Goal: Task Accomplishment & Management: Use online tool/utility

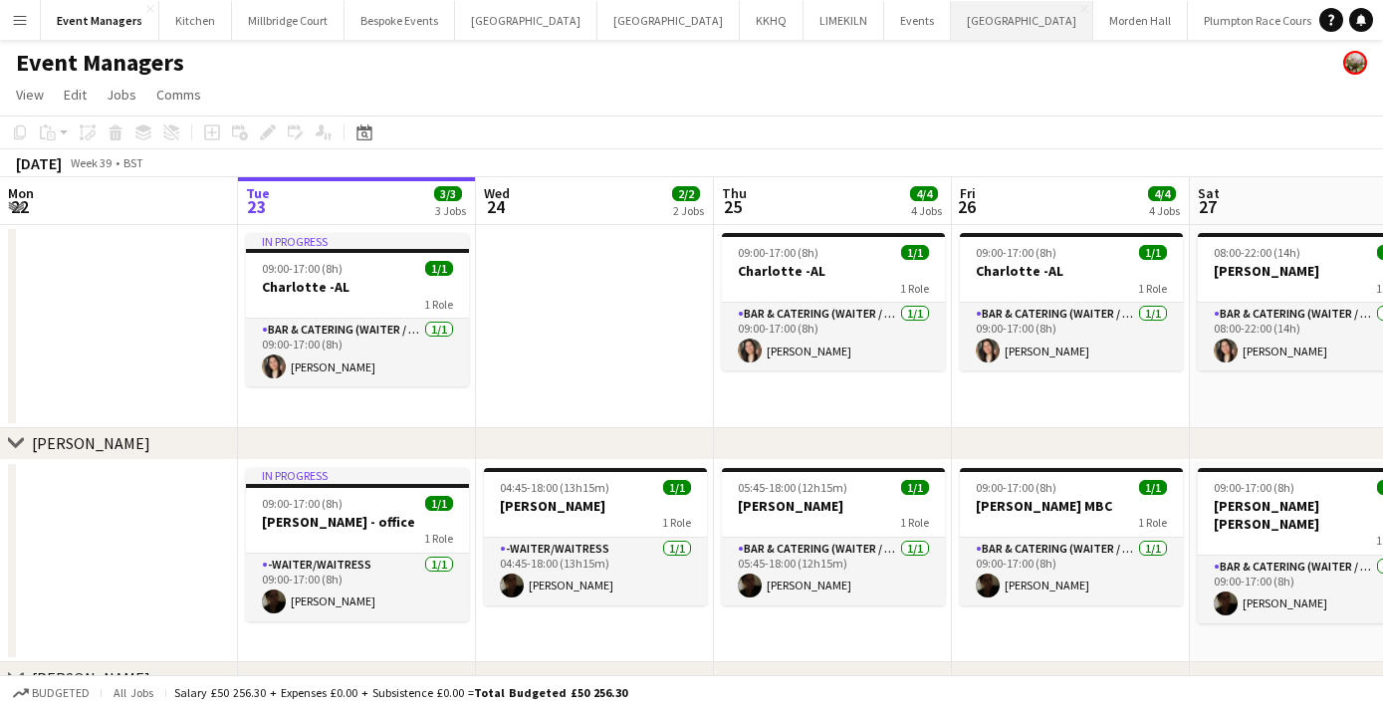
click at [951, 5] on button "[GEOGRAPHIC_DATA] Close" at bounding box center [1022, 20] width 142 height 39
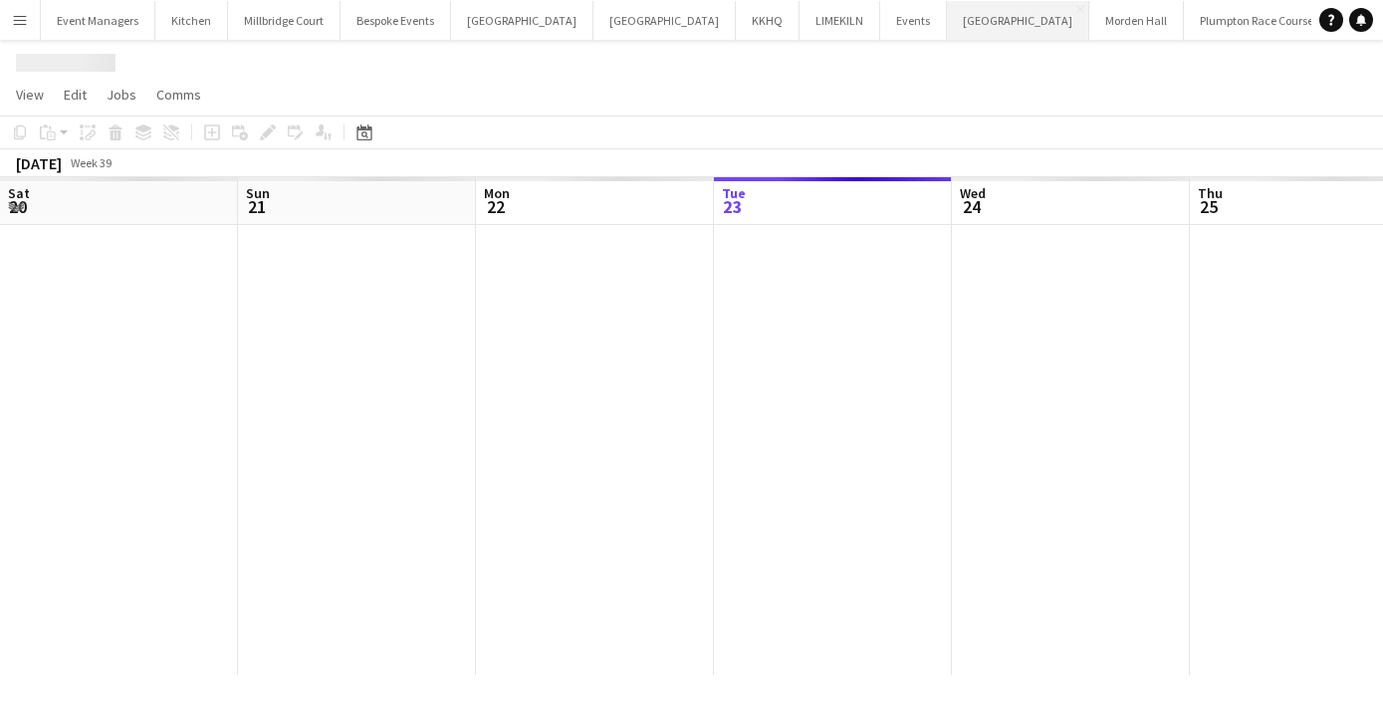
scroll to position [0, 476]
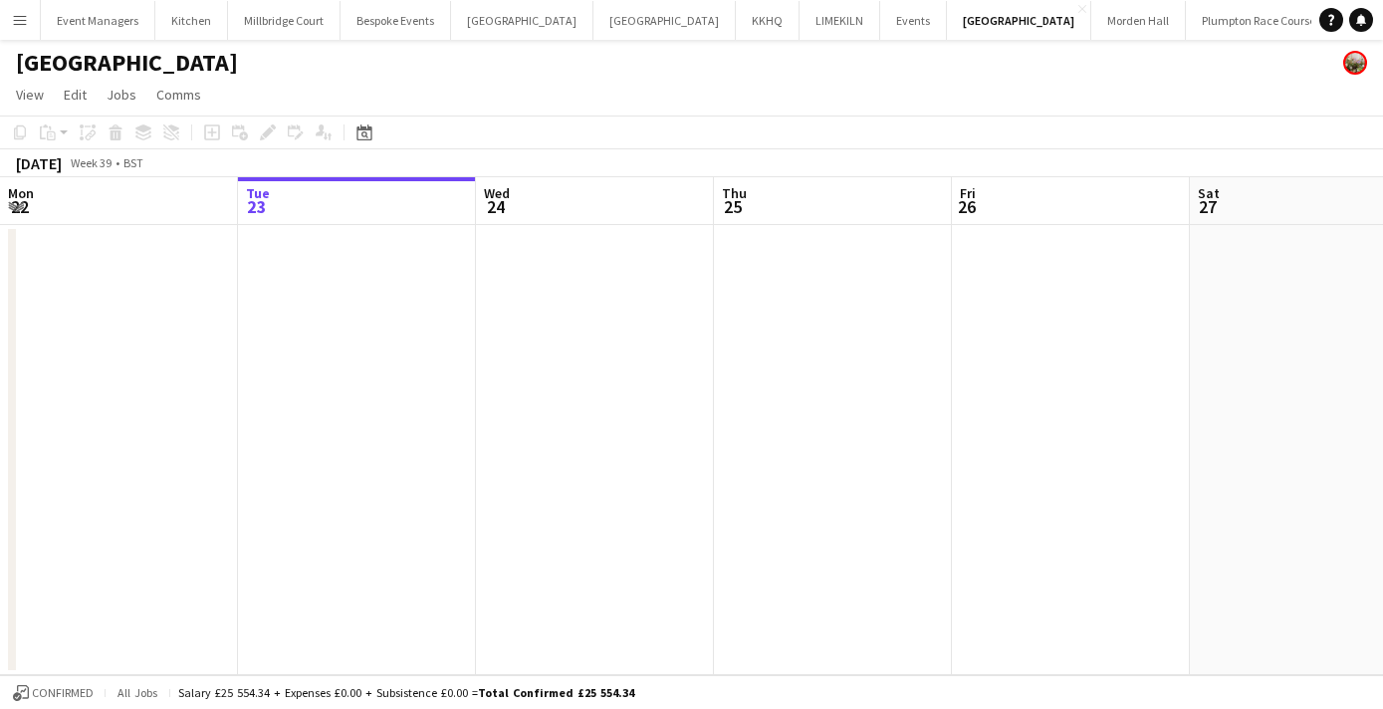
click at [1336, 24] on button "Add" at bounding box center [1344, 20] width 16 height 16
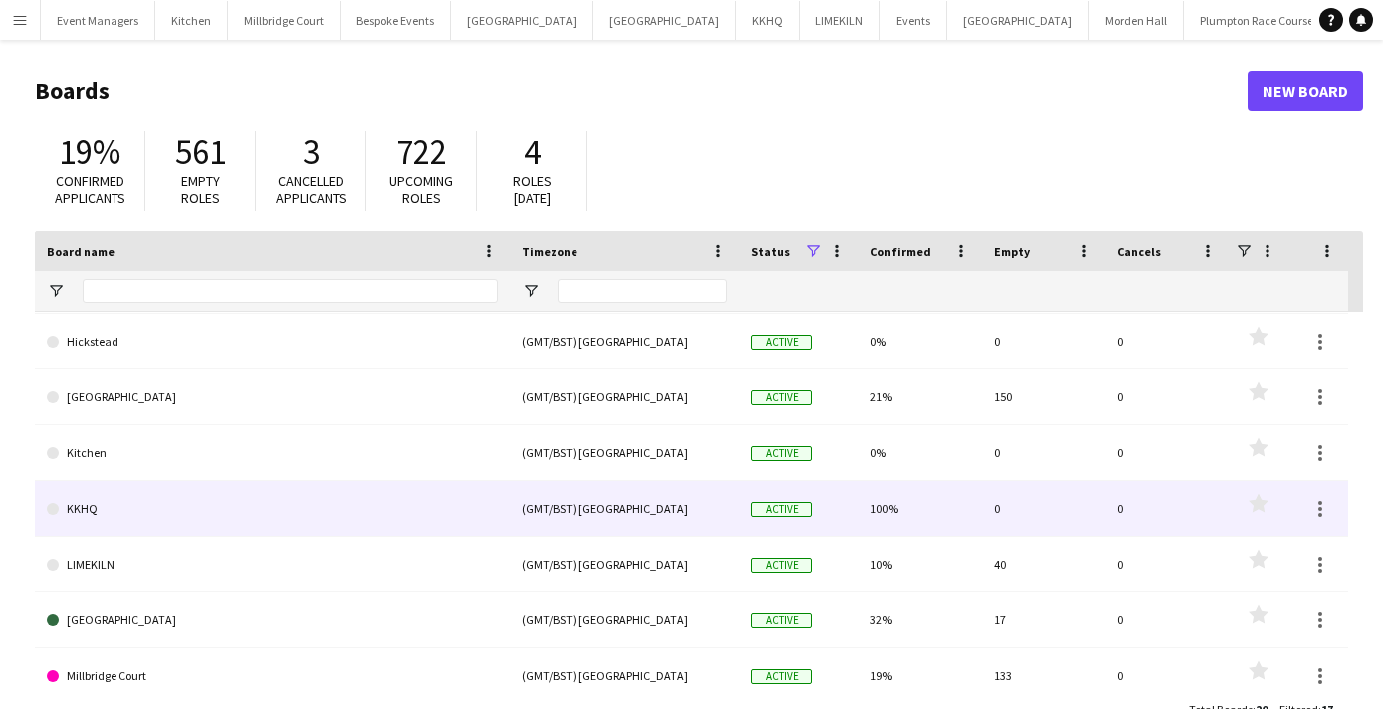
scroll to position [212, 0]
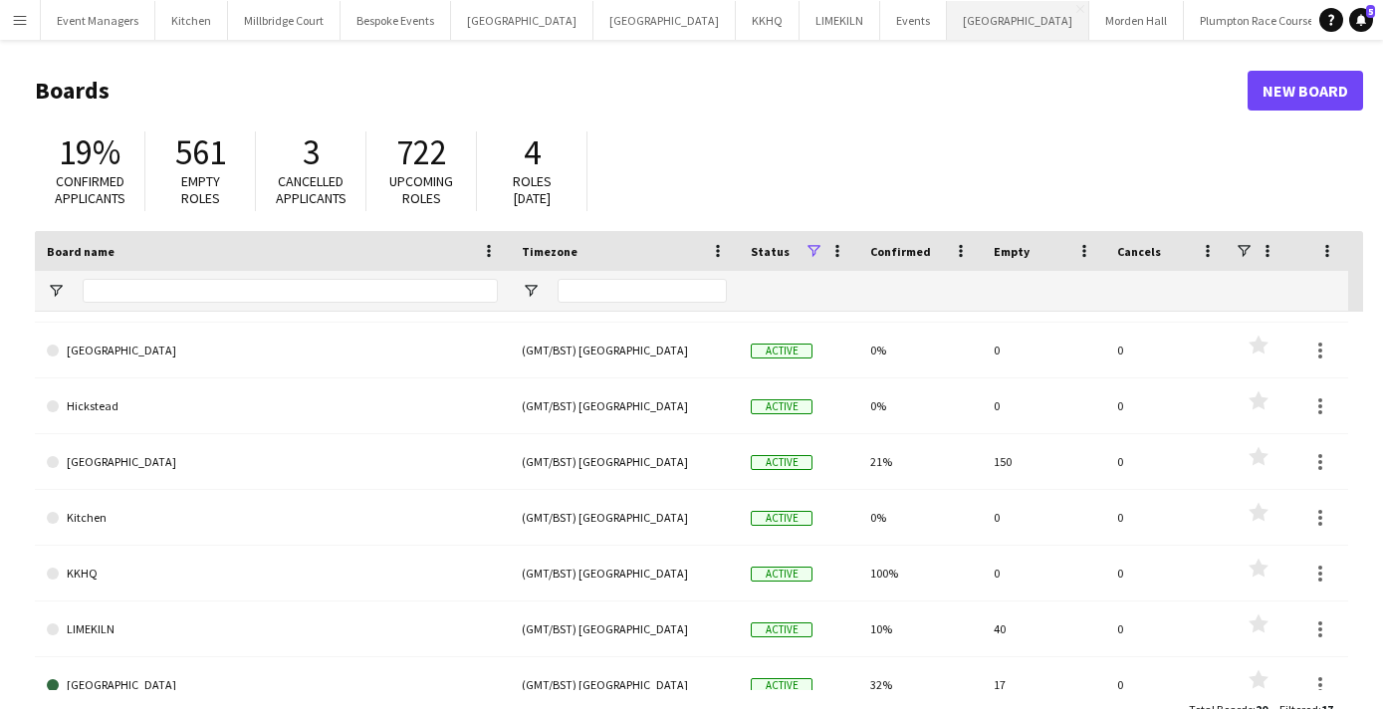
click at [947, 17] on button "[GEOGRAPHIC_DATA] Close" at bounding box center [1018, 20] width 142 height 39
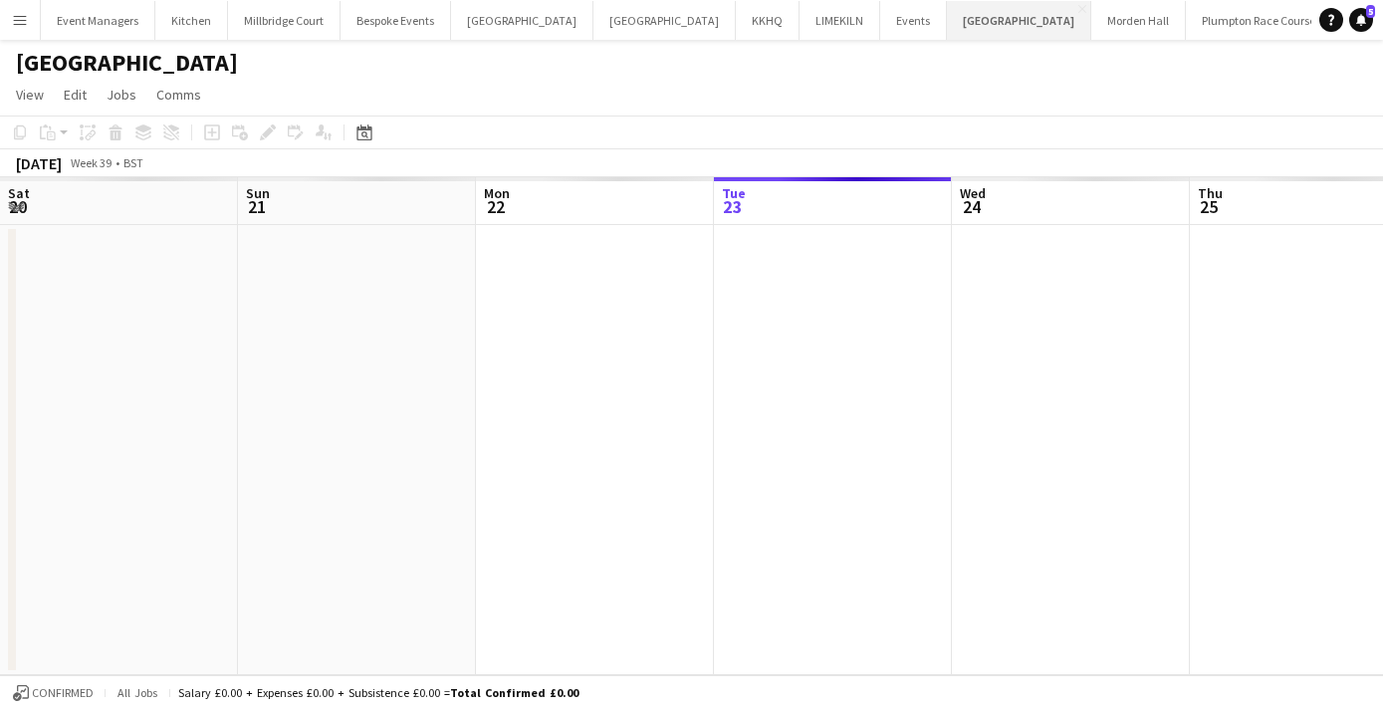
scroll to position [0, 476]
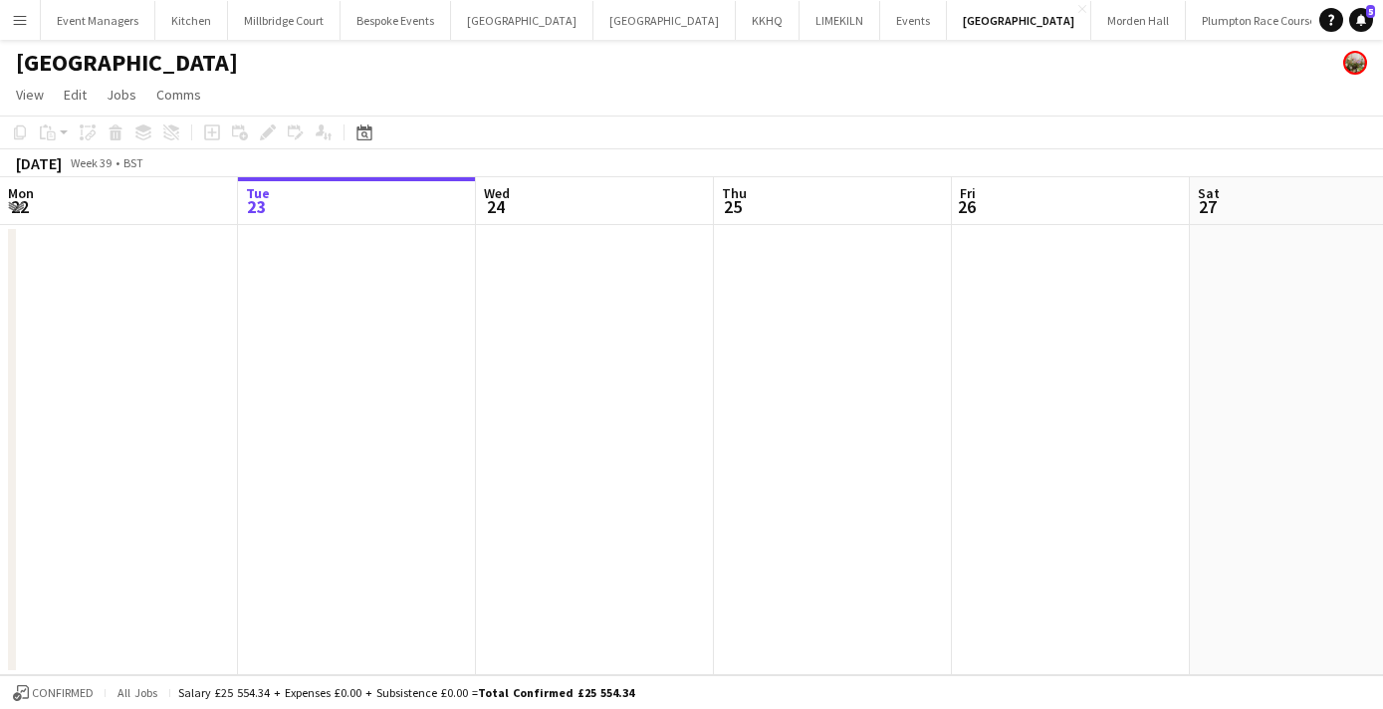
click at [376, 132] on div "Date picker [DATE] [DATE] [DATE] M [DATE] T [DATE] W [DATE] T [DATE] F [DATE] S…" at bounding box center [357, 132] width 45 height 24
click at [370, 133] on icon "Date picker" at bounding box center [364, 132] width 16 height 16
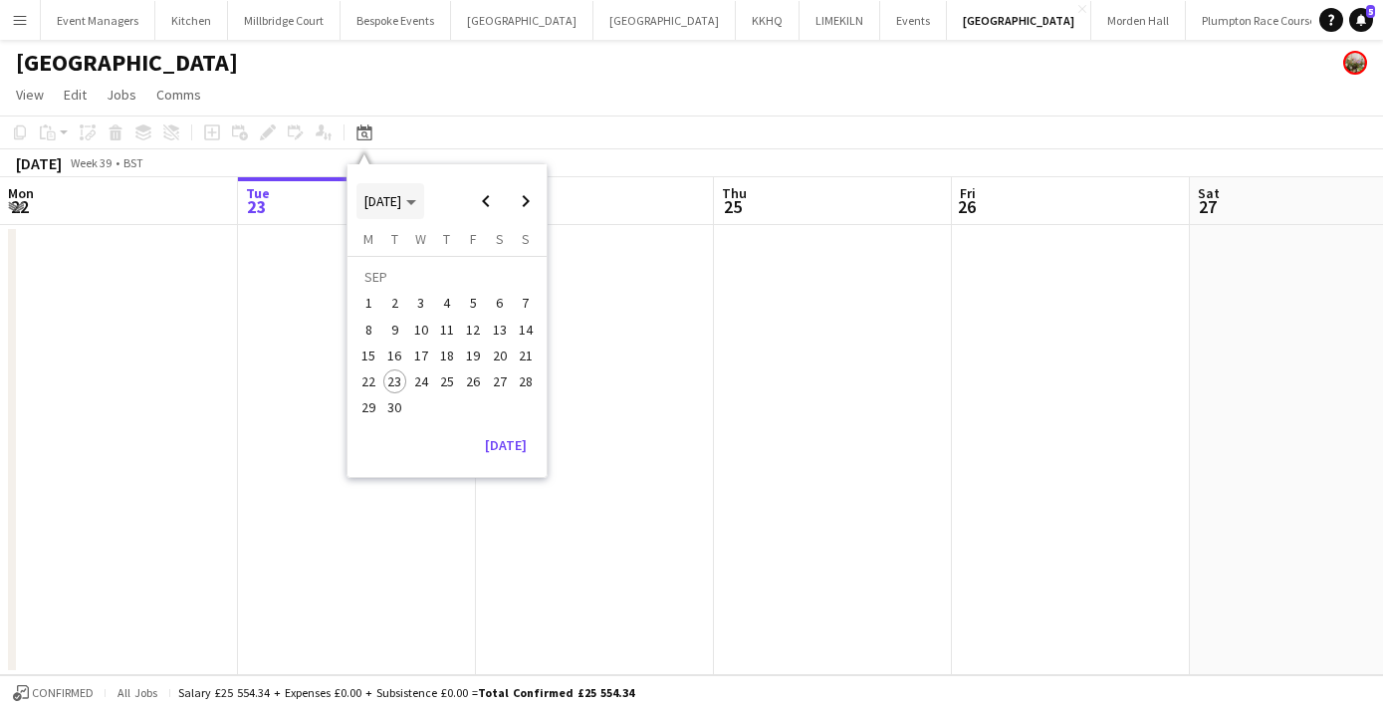
click at [401, 200] on span "[DATE]" at bounding box center [382, 201] width 37 height 18
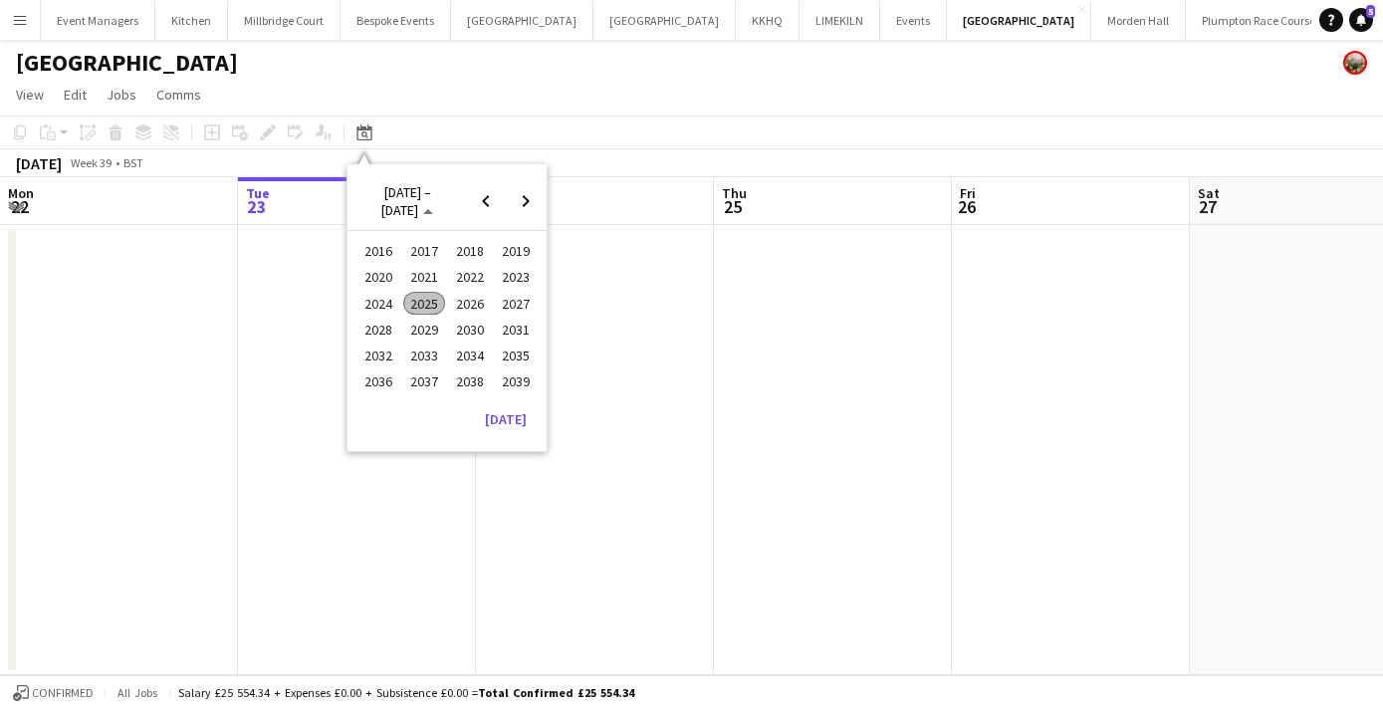
click at [382, 304] on span "2024" at bounding box center [377, 304] width 41 height 24
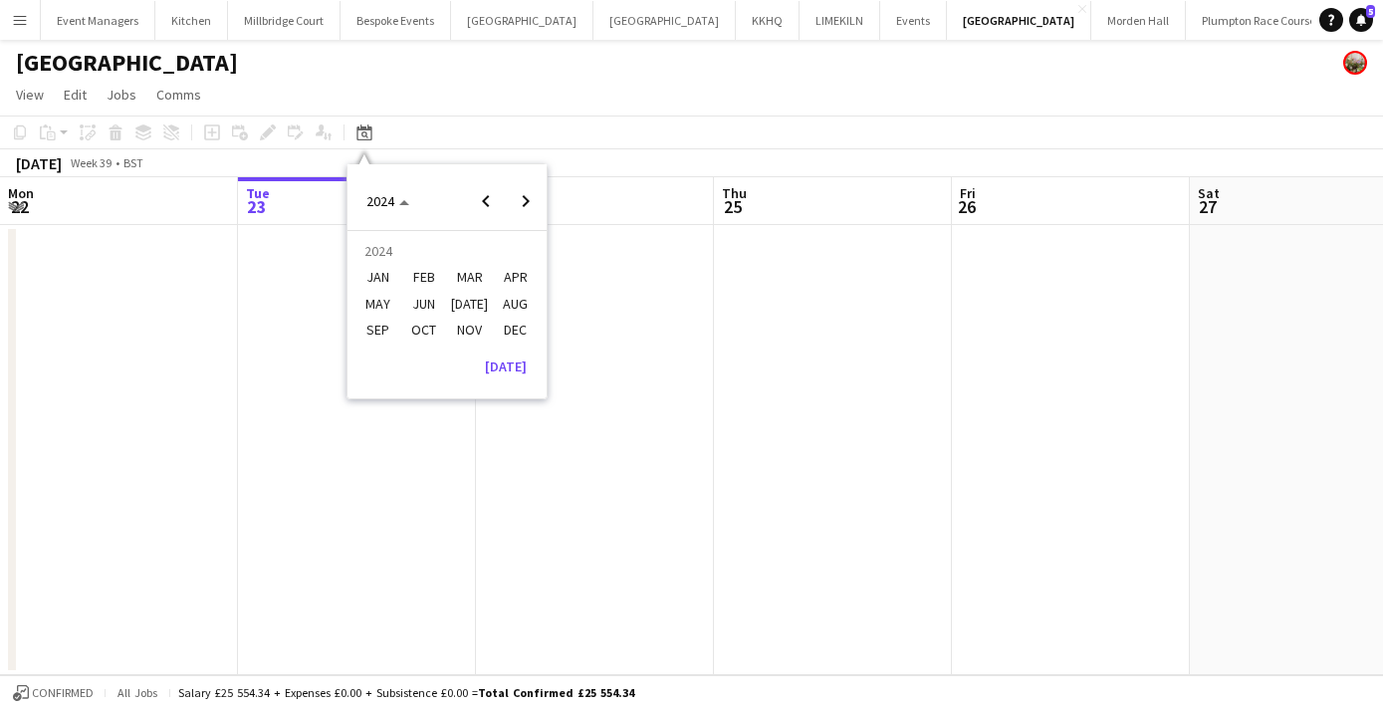
click at [468, 304] on span "[DATE]" at bounding box center [469, 304] width 41 height 24
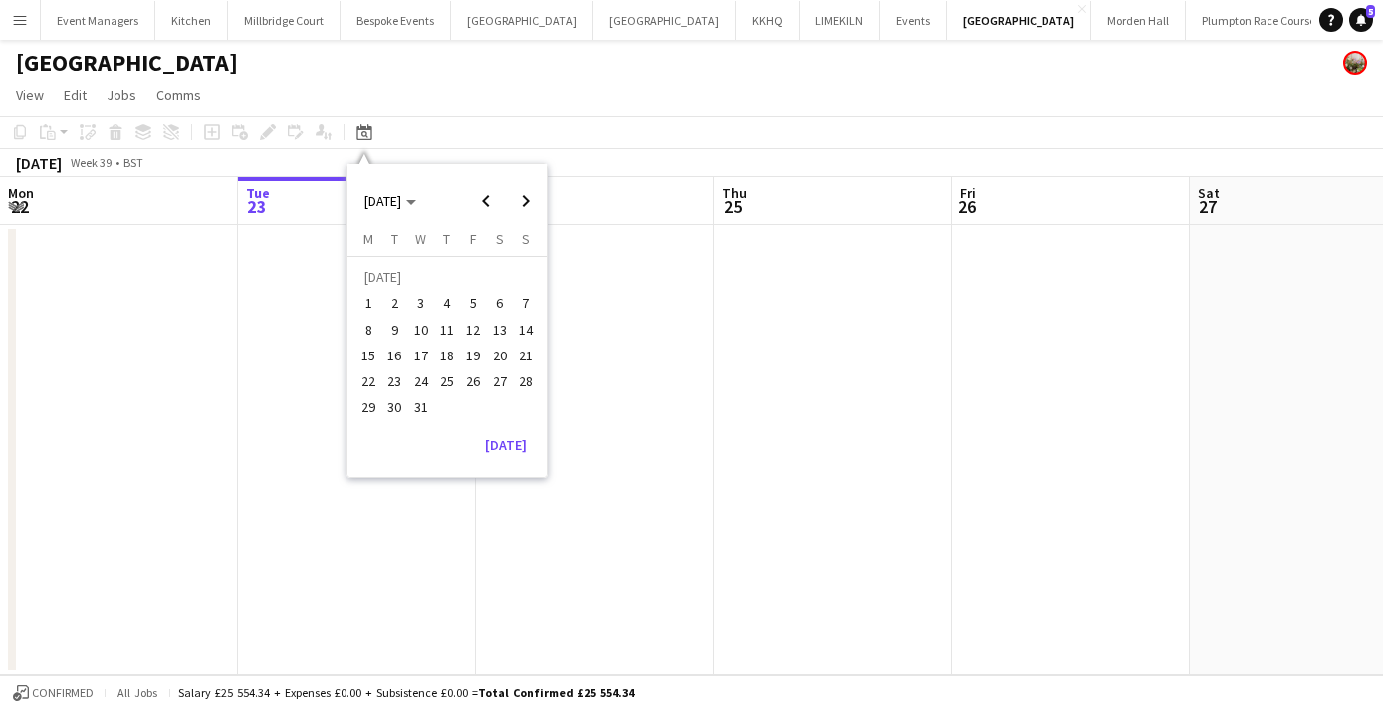
click at [372, 379] on span "22" at bounding box center [368, 381] width 24 height 24
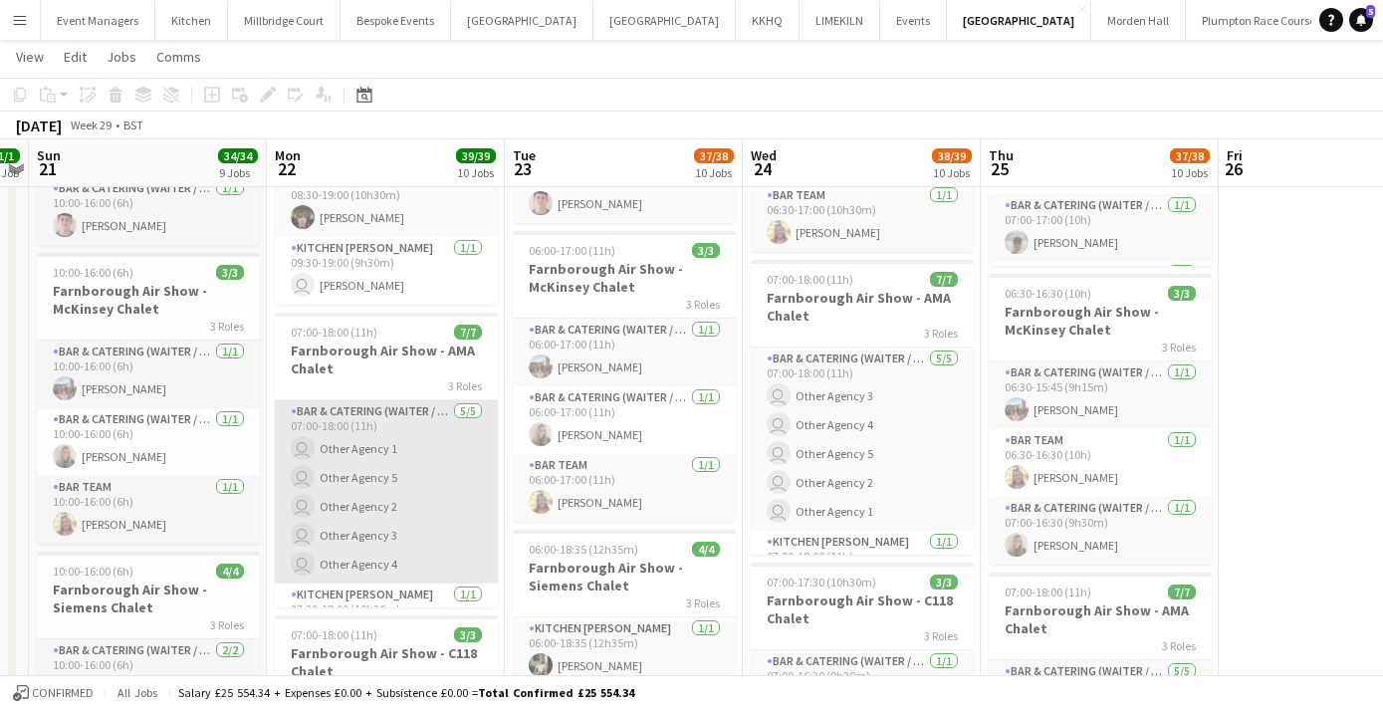
scroll to position [9, 0]
